Goal: Transaction & Acquisition: Purchase product/service

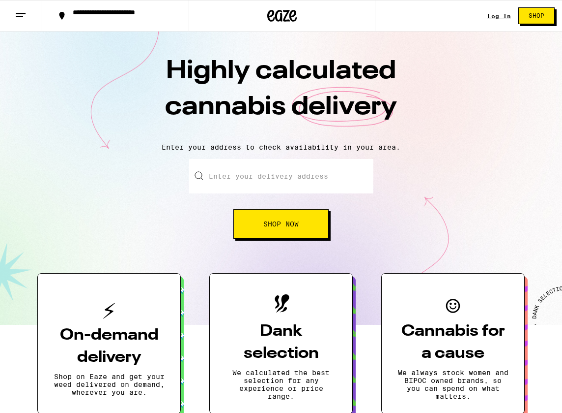
click at [491, 14] on link "Log In" at bounding box center [500, 16] width 24 height 6
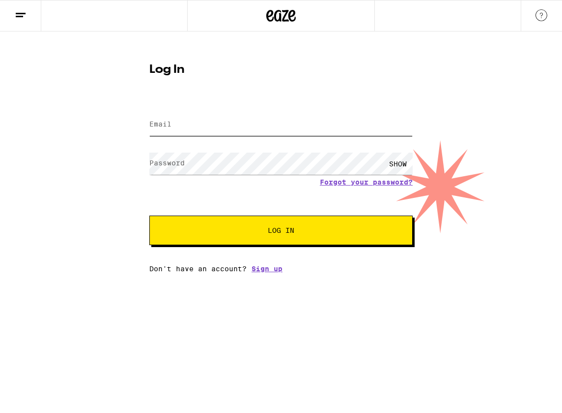
type input "[EMAIL_ADDRESS][DOMAIN_NAME]"
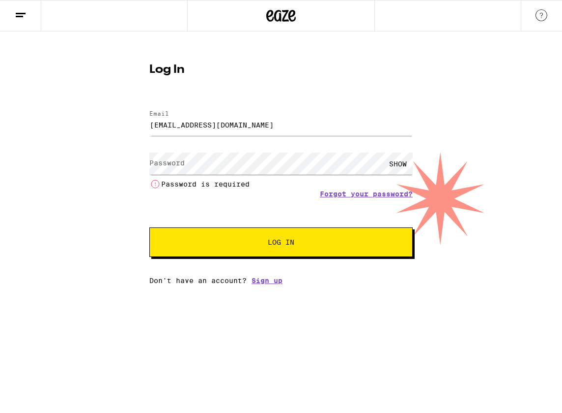
click at [177, 167] on label "Password" at bounding box center [166, 163] width 35 height 8
click at [276, 126] on input "[EMAIL_ADDRESS][DOMAIN_NAME]" at bounding box center [281, 125] width 264 height 22
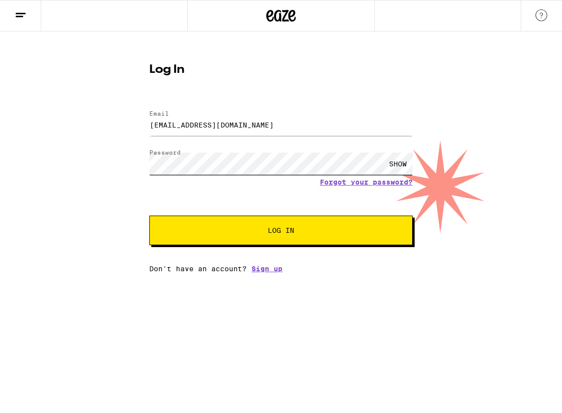
click at [281, 231] on button "Log In" at bounding box center [281, 229] width 264 height 29
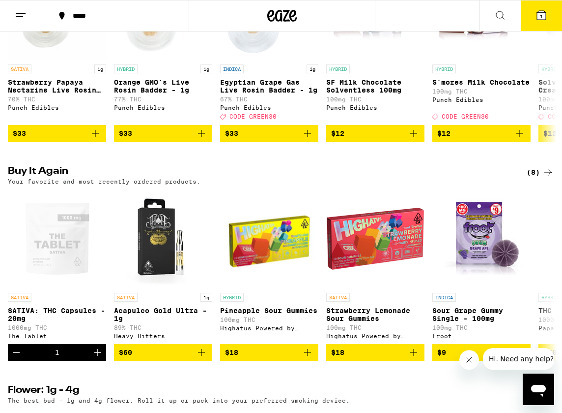
scroll to position [779, 0]
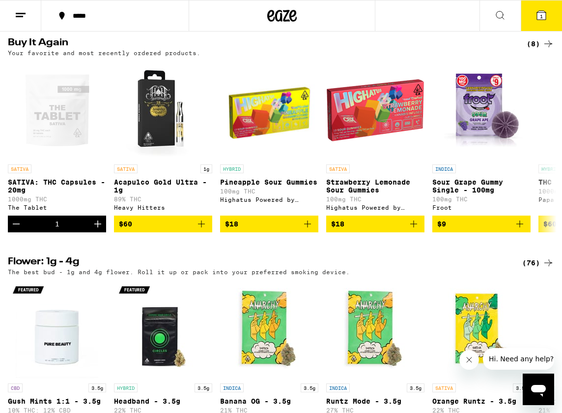
click at [532, 14] on button "1" at bounding box center [541, 15] width 41 height 30
